Goal: Task Accomplishment & Management: Manage account settings

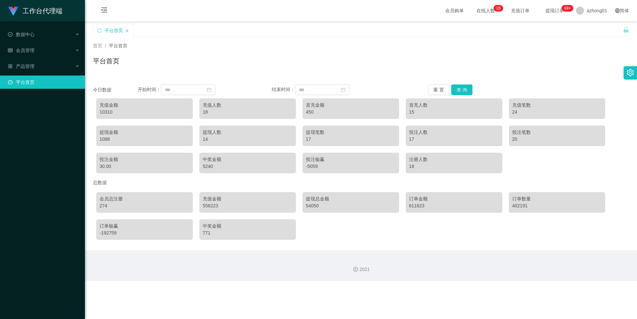
click at [98, 48] on span "首页" at bounding box center [97, 45] width 9 height 5
click at [120, 45] on span "平台首页" at bounding box center [118, 45] width 19 height 5
click at [35, 33] on div "数据中心" at bounding box center [42, 34] width 85 height 13
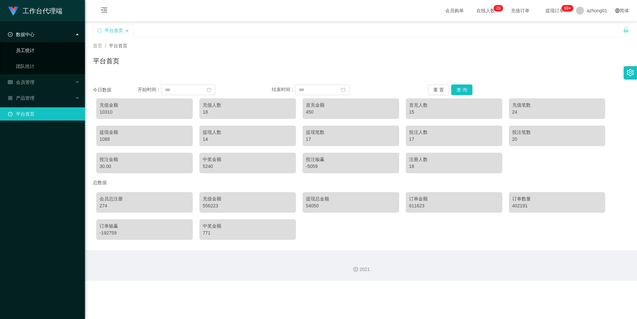
click at [32, 48] on link "员工统计" at bounding box center [48, 50] width 64 height 13
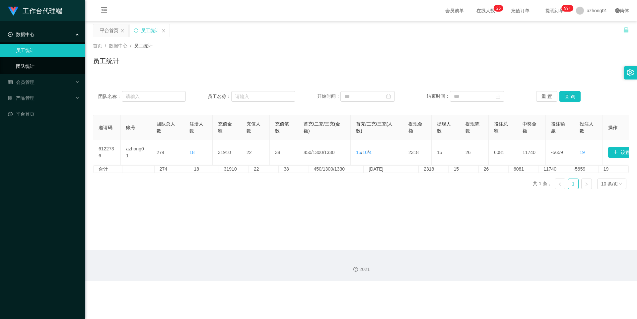
click at [26, 67] on link "团队统计" at bounding box center [48, 66] width 64 height 13
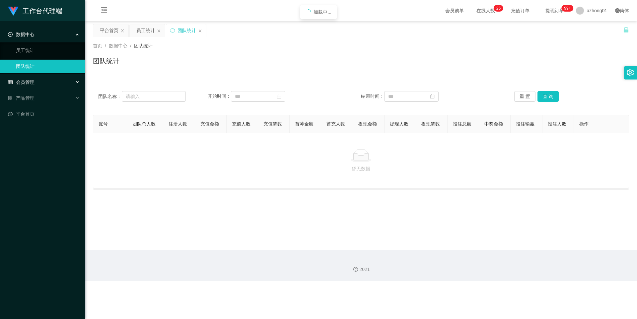
click at [27, 83] on span "会员管理" at bounding box center [21, 82] width 27 height 5
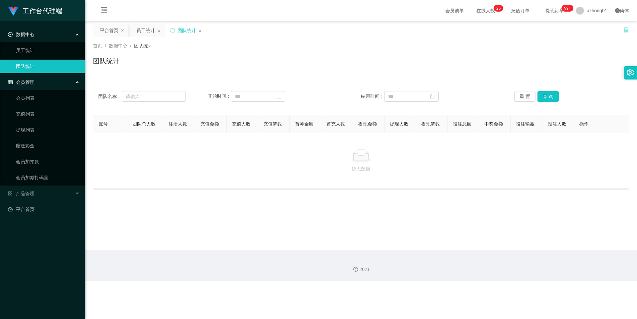
click at [34, 80] on span "会员管理" at bounding box center [21, 82] width 27 height 5
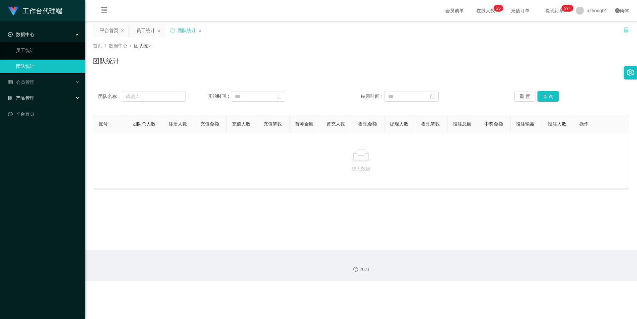
click at [35, 98] on div "产品管理" at bounding box center [42, 98] width 85 height 13
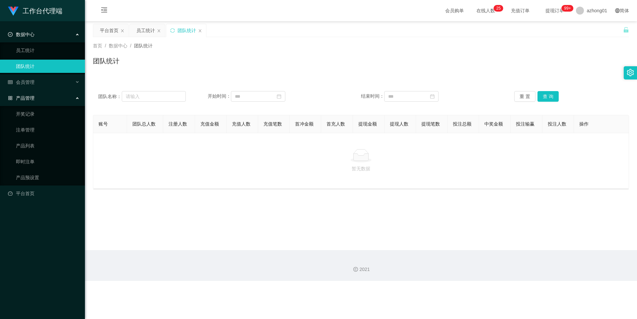
click at [35, 98] on div "产品管理" at bounding box center [42, 98] width 85 height 13
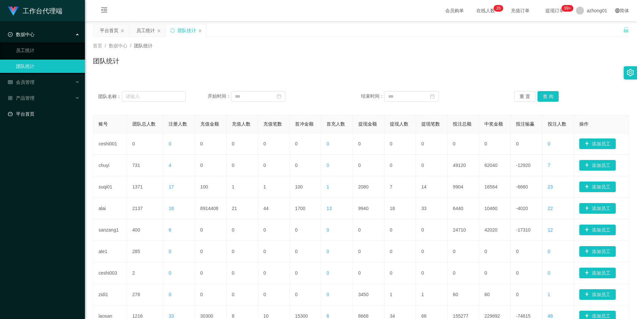
click at [31, 116] on link "平台首页" at bounding box center [44, 113] width 72 height 13
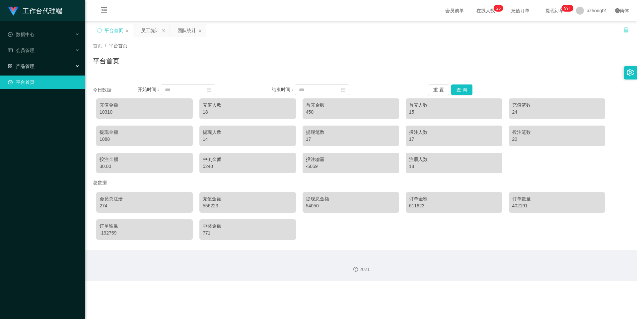
click at [29, 66] on span "产品管理" at bounding box center [21, 66] width 27 height 5
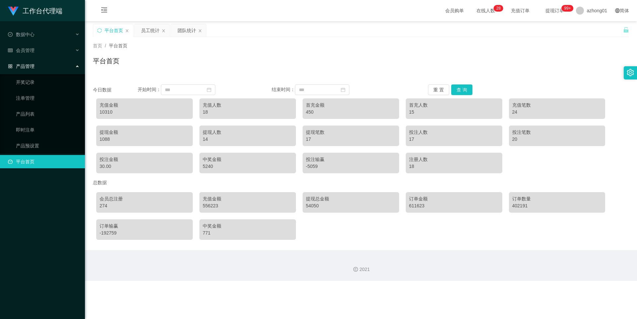
click at [27, 166] on link "平台首页" at bounding box center [44, 161] width 72 height 13
click at [28, 147] on link "产品预设置" at bounding box center [48, 145] width 64 height 13
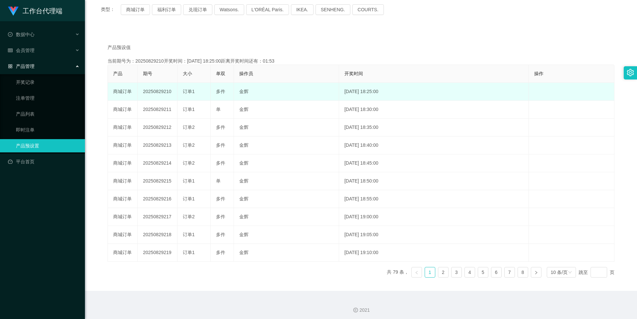
scroll to position [91, 0]
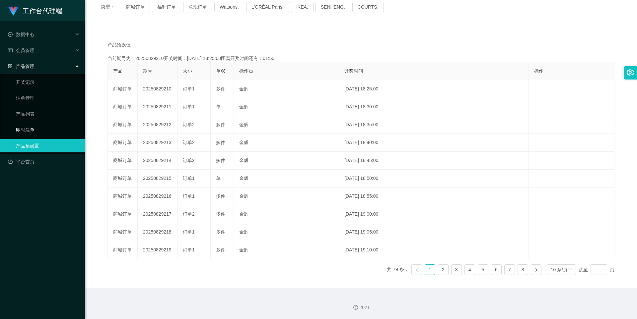
click at [22, 132] on link "即时注单" at bounding box center [48, 129] width 64 height 13
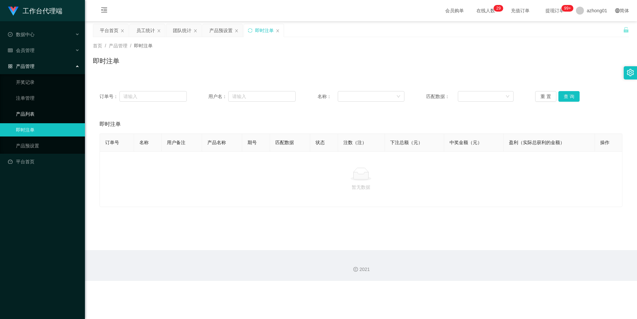
click at [27, 113] on link "产品列表" at bounding box center [48, 113] width 64 height 13
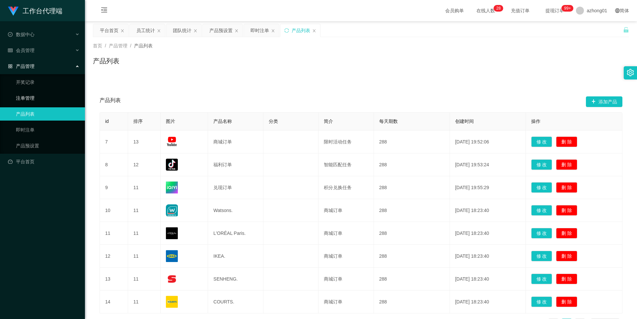
click at [31, 97] on link "注单管理" at bounding box center [48, 98] width 64 height 13
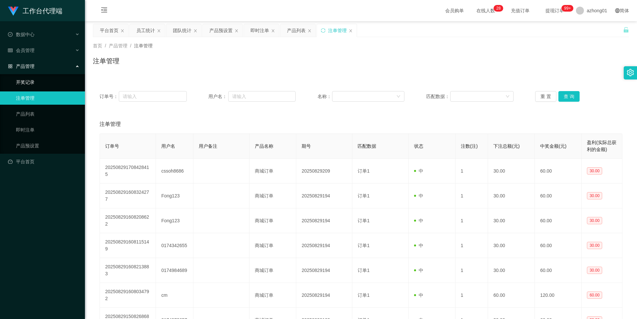
click at [34, 87] on link "开奖记录" at bounding box center [48, 82] width 64 height 13
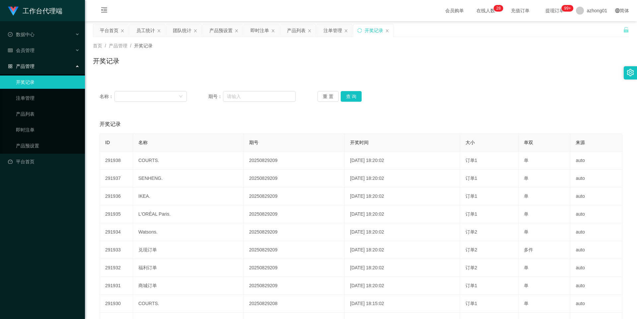
click at [37, 67] on div "产品管理" at bounding box center [42, 66] width 85 height 13
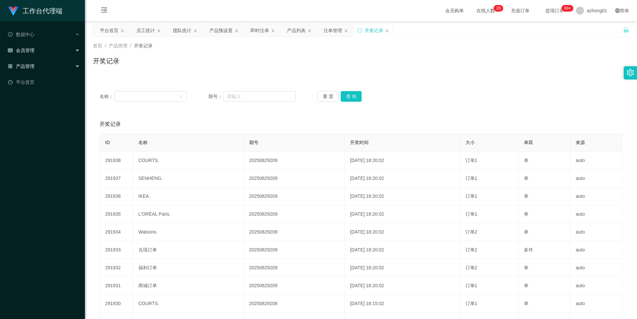
click at [32, 52] on span "会员管理" at bounding box center [21, 50] width 27 height 5
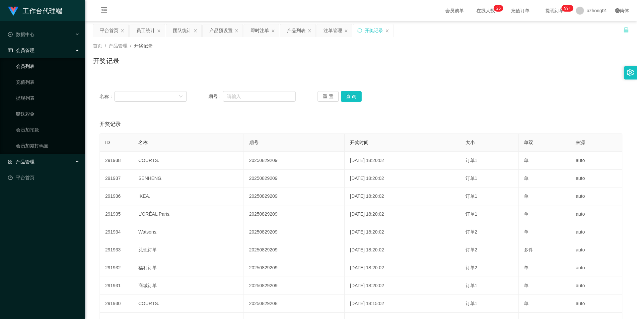
click at [33, 63] on link "会员列表" at bounding box center [48, 66] width 64 height 13
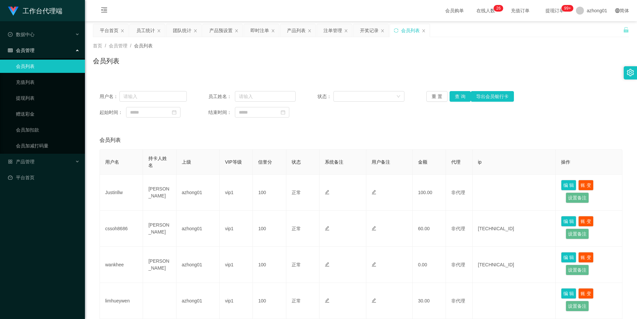
click at [26, 52] on span "会员管理" at bounding box center [21, 50] width 27 height 5
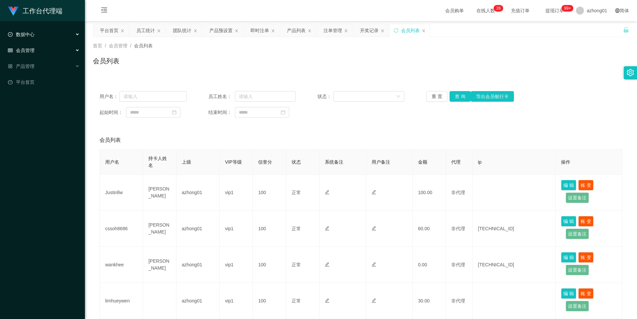
click at [32, 38] on div "数据中心" at bounding box center [42, 34] width 85 height 13
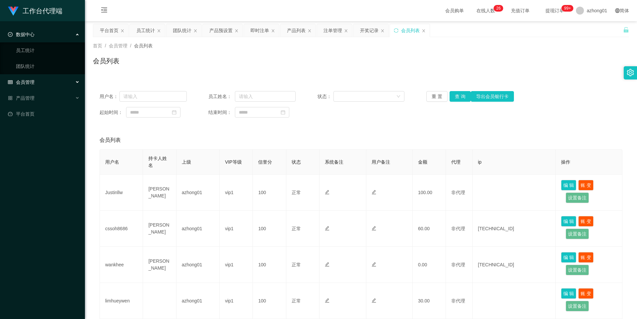
click at [35, 35] on div "数据中心" at bounding box center [42, 34] width 85 height 13
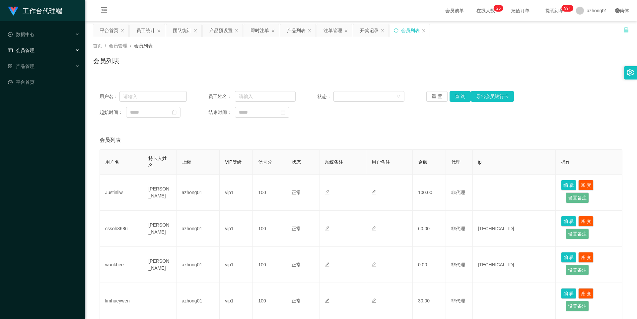
click at [96, 47] on span "首页" at bounding box center [97, 45] width 9 height 5
click at [116, 48] on span "会员管理" at bounding box center [118, 45] width 19 height 5
click at [112, 32] on div "平台首页" at bounding box center [109, 30] width 19 height 13
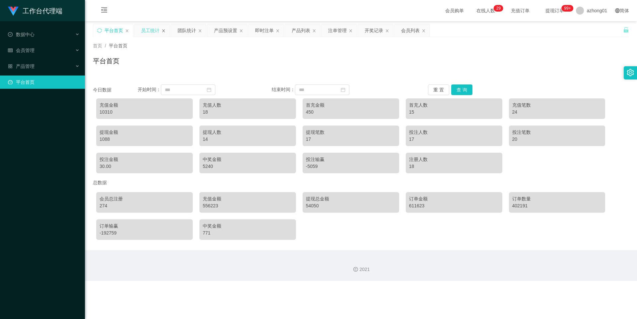
click at [163, 33] on icon "图标: close" at bounding box center [164, 31] width 4 height 4
click at [163, 33] on div "产品预设置" at bounding box center [152, 30] width 23 height 13
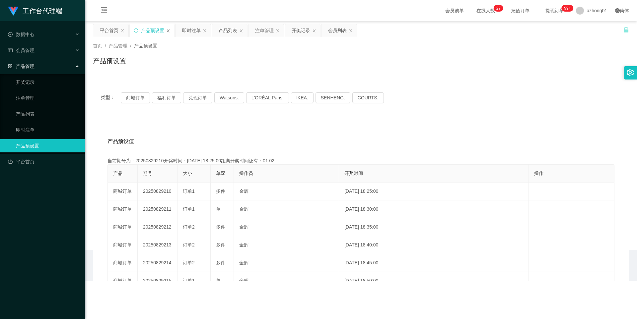
click at [169, 32] on icon "图标: close" at bounding box center [168, 31] width 4 height 4
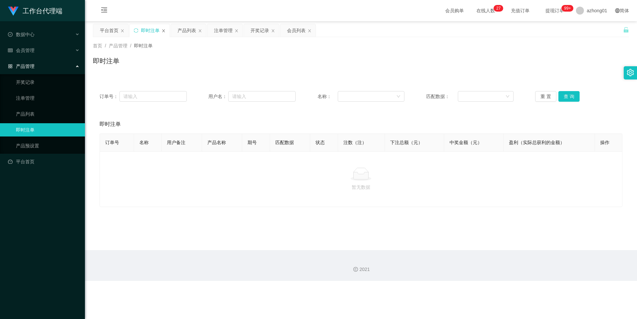
click at [163, 30] on icon "图标: close" at bounding box center [163, 30] width 3 height 3
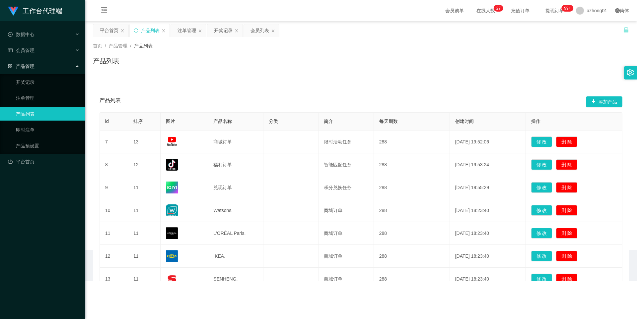
click at [163, 30] on icon "图标: close" at bounding box center [163, 30] width 3 height 3
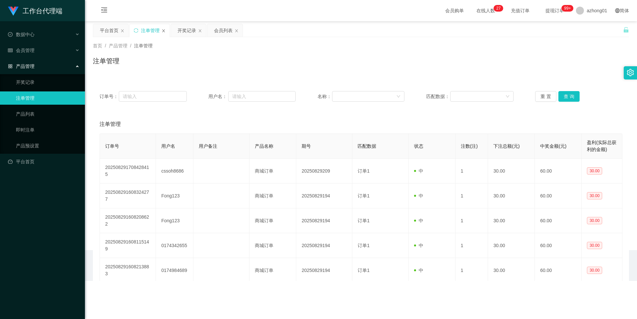
click at [163, 30] on icon "图标: close" at bounding box center [163, 30] width 3 height 3
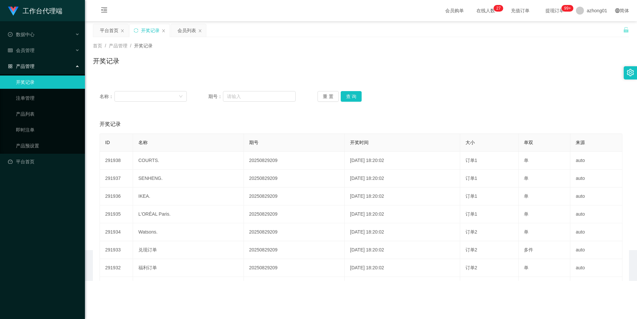
click at [163, 30] on icon "图标: close" at bounding box center [163, 30] width 3 height 3
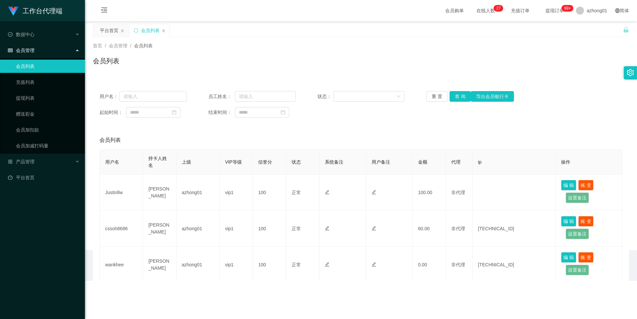
click at [163, 30] on icon "图标: close" at bounding box center [163, 30] width 3 height 3
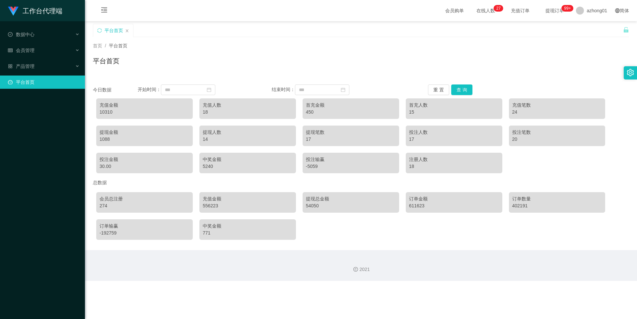
click at [476, 10] on span "在线人数 0 1 2 3 4 5 6 7 8 9 0 1 2 3 4 5 6 7 8 9 0 1 2 3 4 5 6 7 8 9 0 1 2 3 4 5 6 …" at bounding box center [485, 10] width 25 height 5
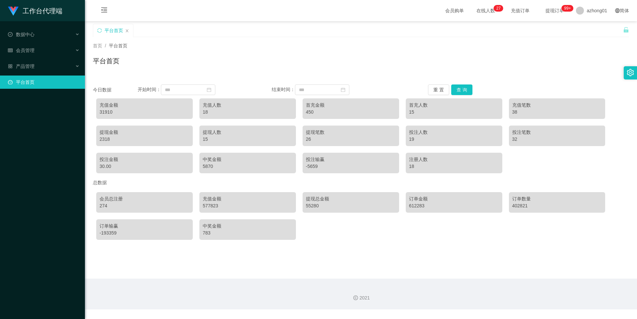
click at [553, 8] on span "提现订单 99+" at bounding box center [554, 10] width 25 height 5
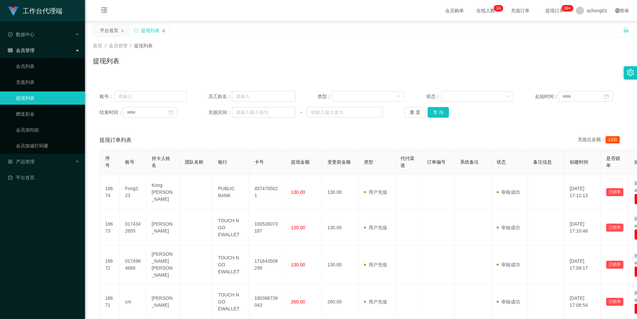
click at [164, 30] on icon "图标: close" at bounding box center [164, 31] width 4 height 4
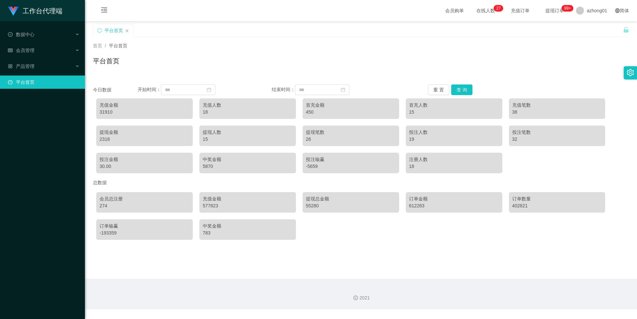
click at [111, 29] on div "平台首页" at bounding box center [113, 30] width 19 height 13
click at [189, 91] on input at bounding box center [188, 90] width 54 height 11
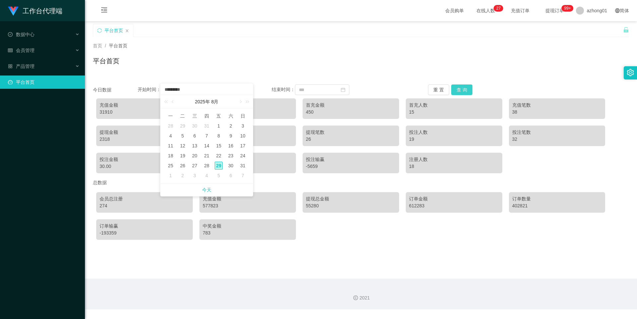
type input "*********"
click at [464, 89] on button "查 询" at bounding box center [461, 90] width 21 height 11
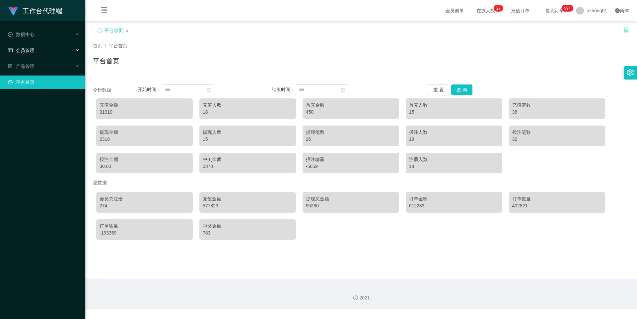
click at [38, 48] on div "会员管理" at bounding box center [42, 50] width 85 height 13
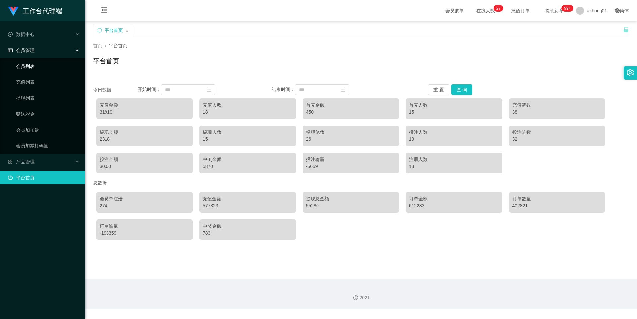
click at [25, 64] on link "会员列表" at bounding box center [48, 66] width 64 height 13
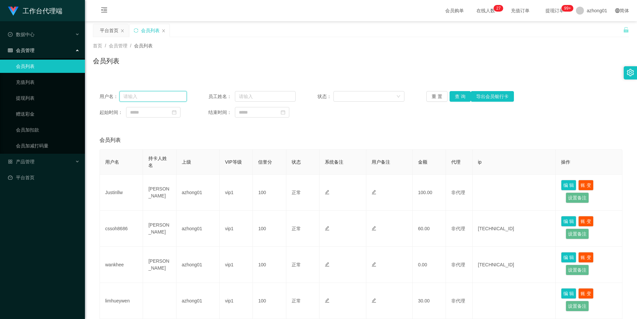
click at [168, 96] on input "text" at bounding box center [152, 96] width 67 height 11
paste input "cssoh8686"
type input "cssoh8686"
click at [456, 98] on button "查 询" at bounding box center [459, 96] width 21 height 11
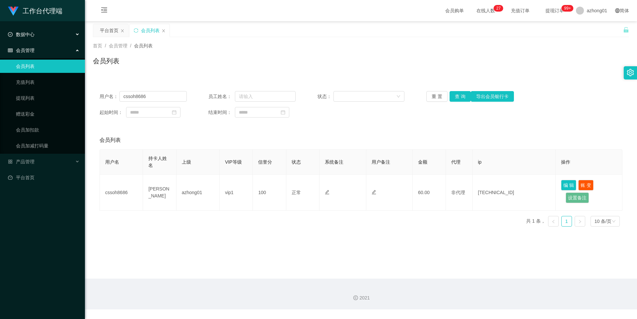
click at [28, 33] on span "数据中心" at bounding box center [21, 34] width 27 height 5
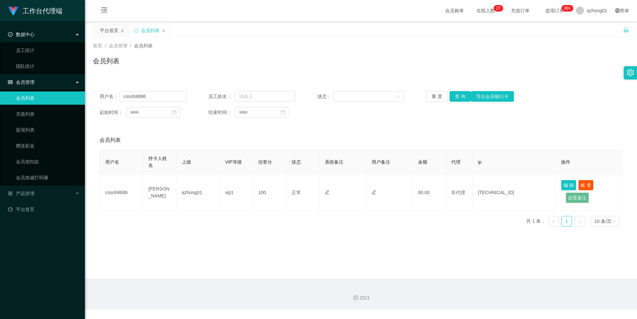
click at [33, 34] on span "数据中心" at bounding box center [21, 34] width 27 height 5
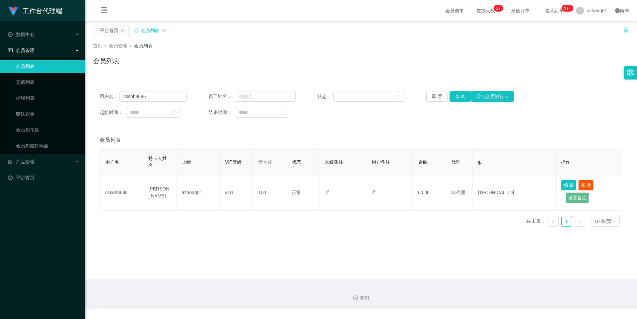
click at [29, 49] on span "会员管理" at bounding box center [21, 50] width 27 height 5
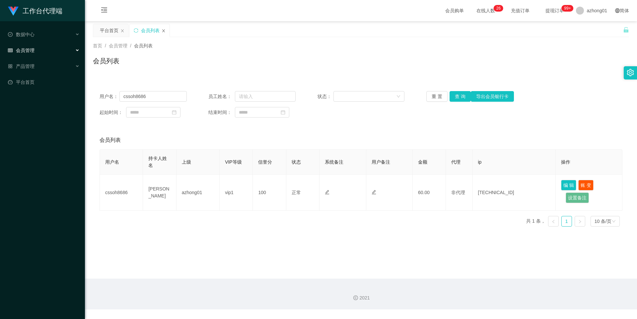
click at [163, 31] on icon "图标: close" at bounding box center [163, 30] width 3 height 3
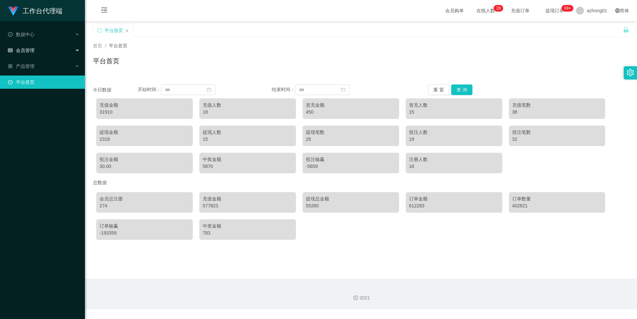
click at [32, 50] on span "会员管理" at bounding box center [21, 50] width 27 height 5
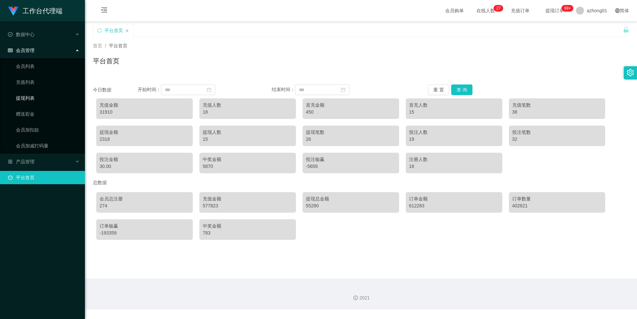
click at [35, 99] on link "提现列表" at bounding box center [48, 98] width 64 height 13
